Goal: Navigation & Orientation: Understand site structure

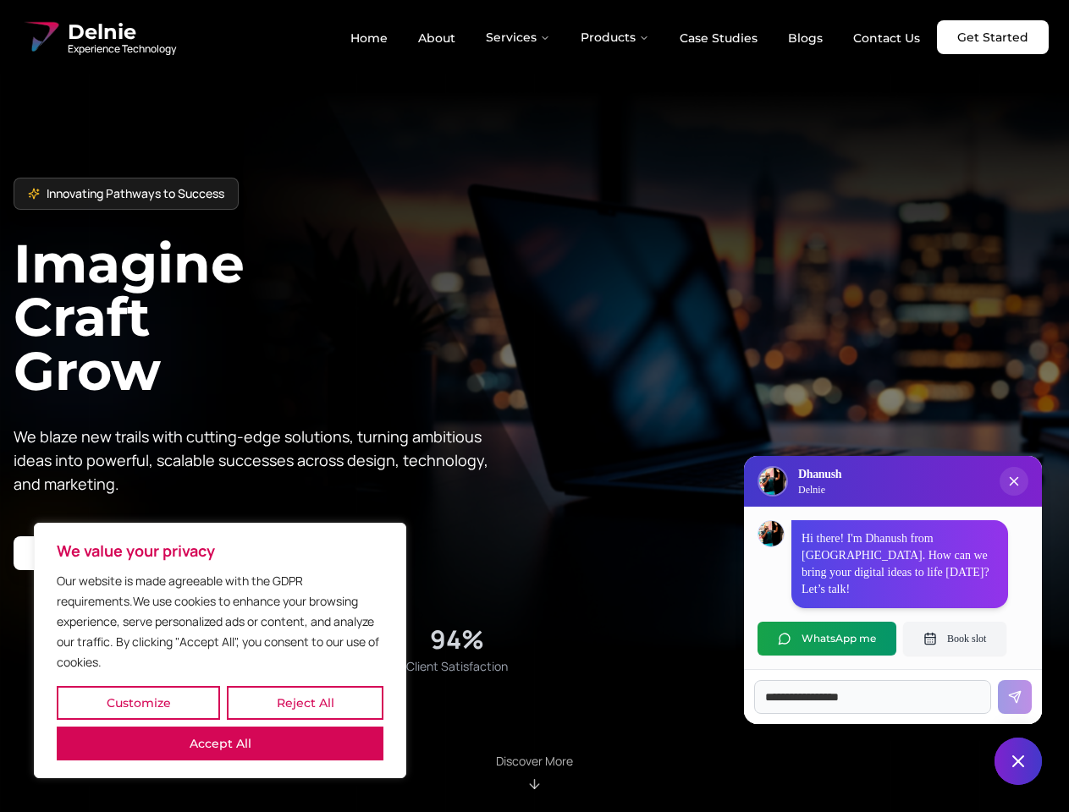
click at [138, 703] on button "Customize" at bounding box center [138, 703] width 163 height 34
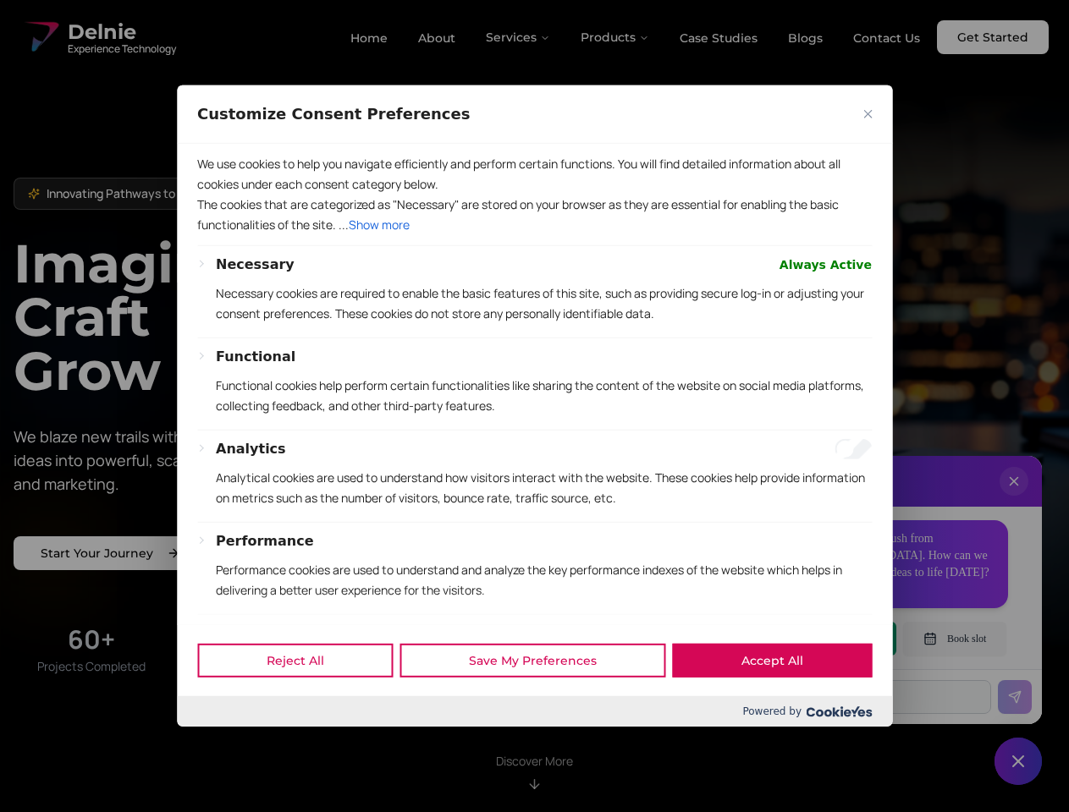
click at [305, 703] on div at bounding box center [534, 406] width 1069 height 812
click at [220, 195] on p "We use cookies to help you navigate efficiently and perform certain functions. …" at bounding box center [534, 174] width 675 height 41
click at [534, 406] on div "Necessary Always Active Necessary cookies are required to enable the basic feat…" at bounding box center [534, 517] width 675 height 524
click at [519, 37] on div at bounding box center [534, 406] width 1069 height 812
click at [615, 37] on div at bounding box center [534, 406] width 1069 height 812
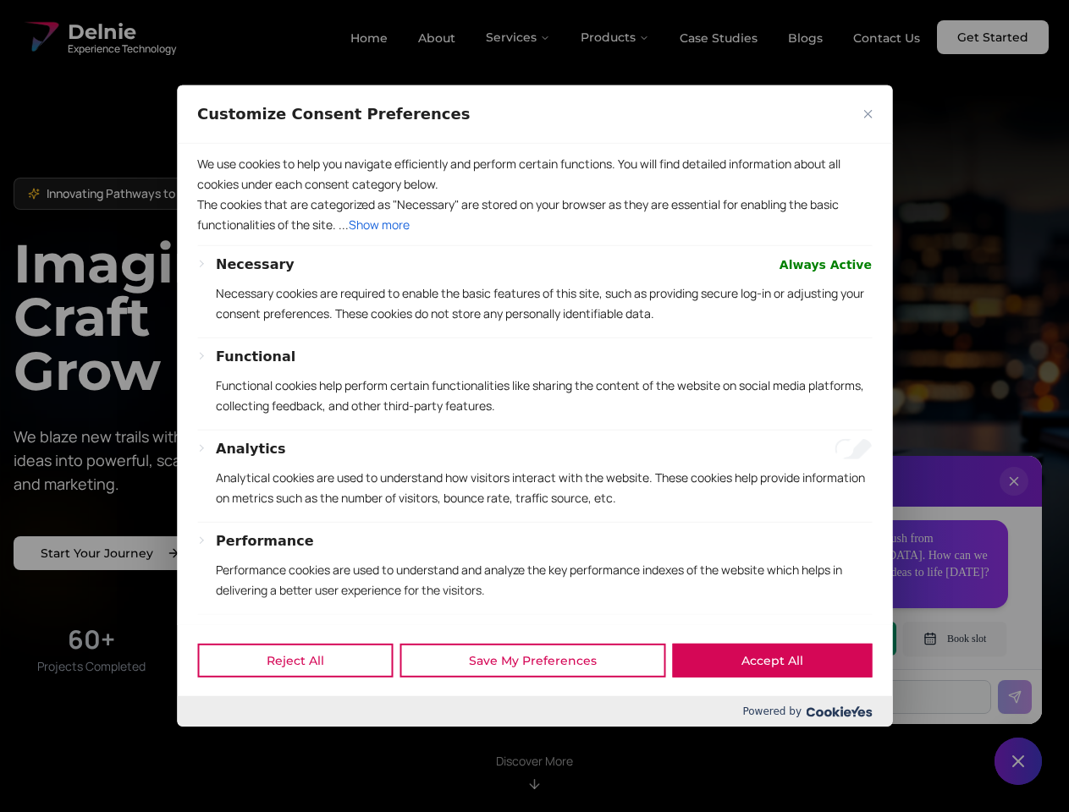
click at [1014, 498] on div at bounding box center [534, 406] width 1069 height 812
click at [827, 639] on div "Reject All Save My Preferences Accept All" at bounding box center [534, 661] width 715 height 72
click at [955, 639] on div at bounding box center [534, 406] width 1069 height 812
click at [1018, 762] on div at bounding box center [534, 406] width 1069 height 812
